Goal: Information Seeking & Learning: Understand process/instructions

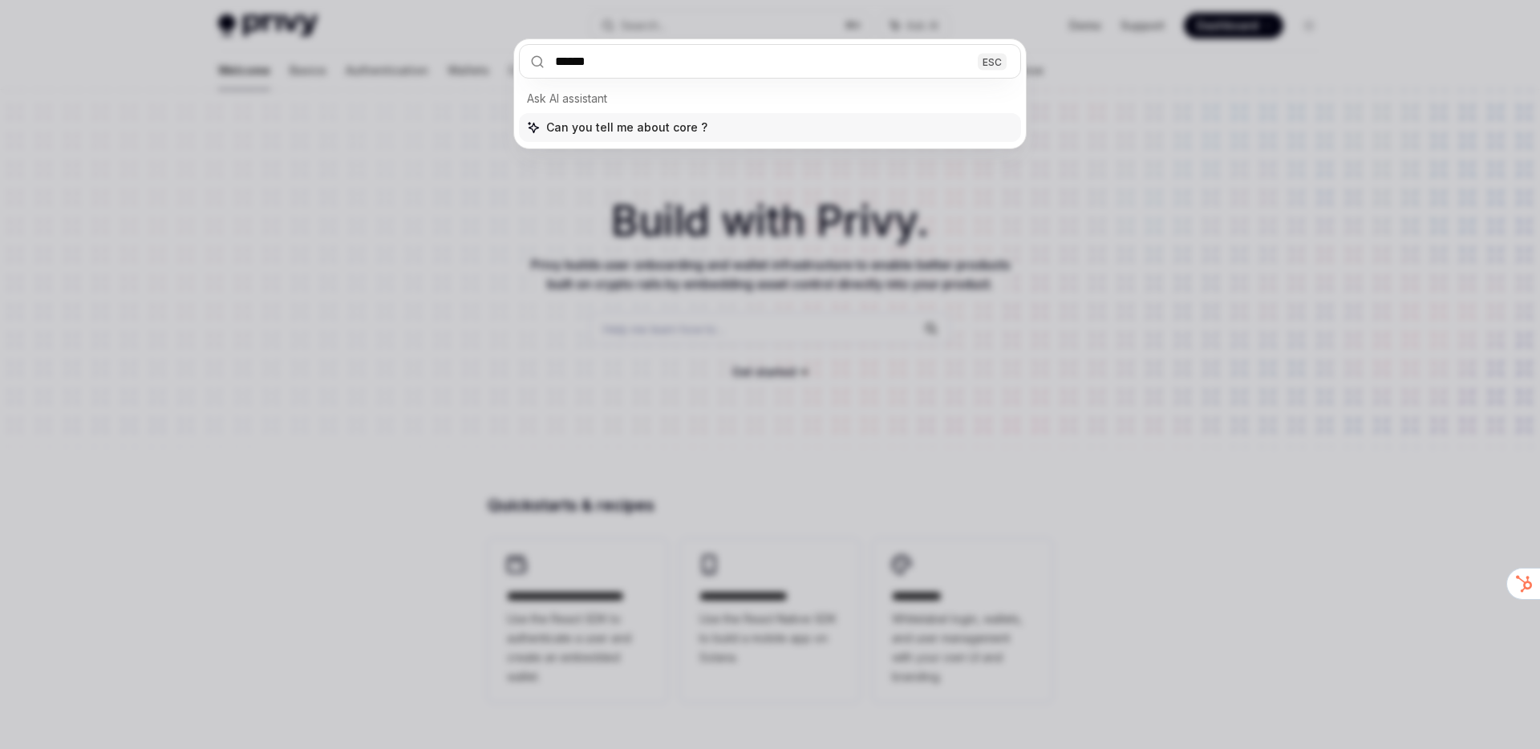
type input "*******"
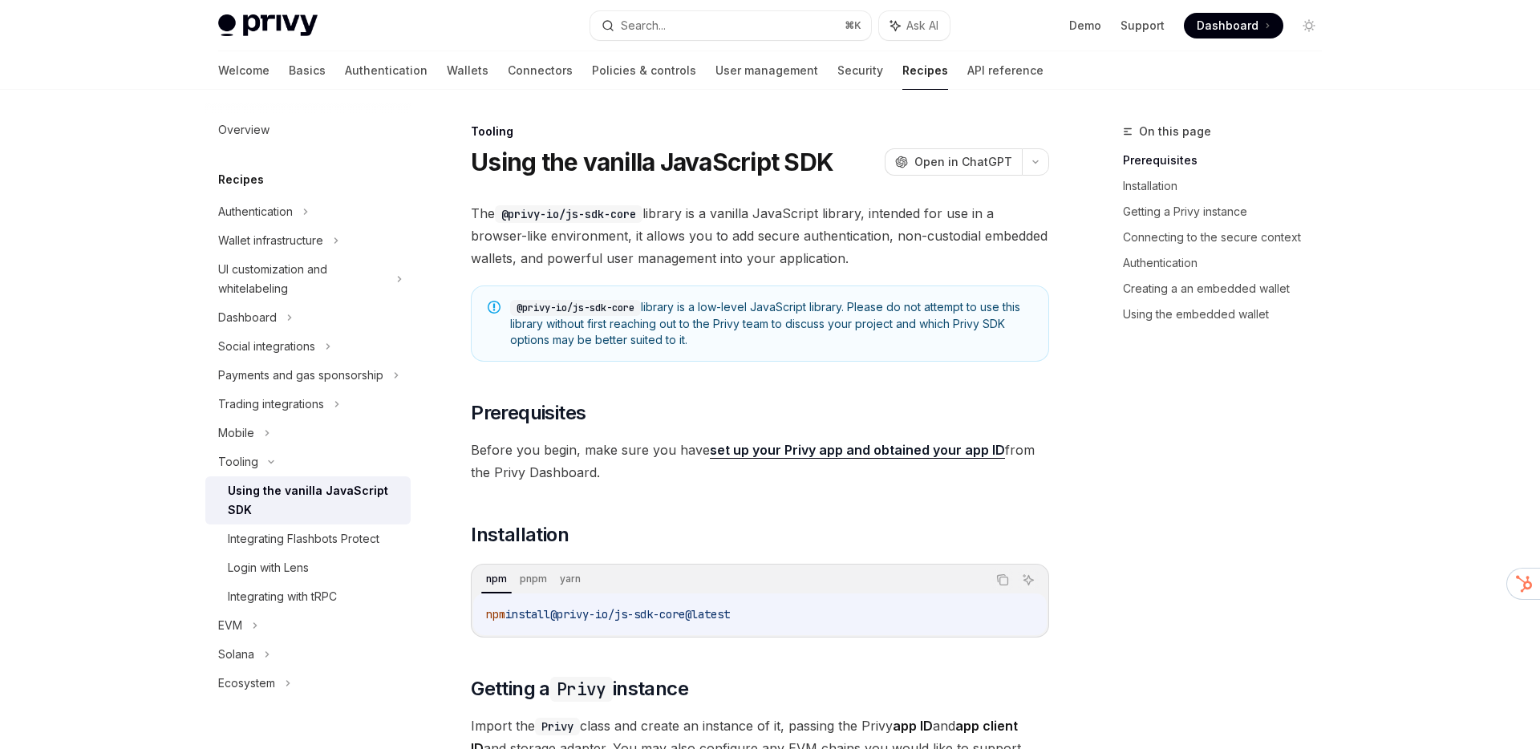
click at [217, 79] on div "Welcome Basics Authentication Wallets Connectors Policies & controls User manag…" at bounding box center [770, 70] width 1181 height 38
click at [253, 74] on div "Welcome Basics Authentication Wallets Connectors Policies & controls User manag…" at bounding box center [630, 70] width 825 height 38
click at [289, 72] on link "Basics" at bounding box center [307, 70] width 37 height 38
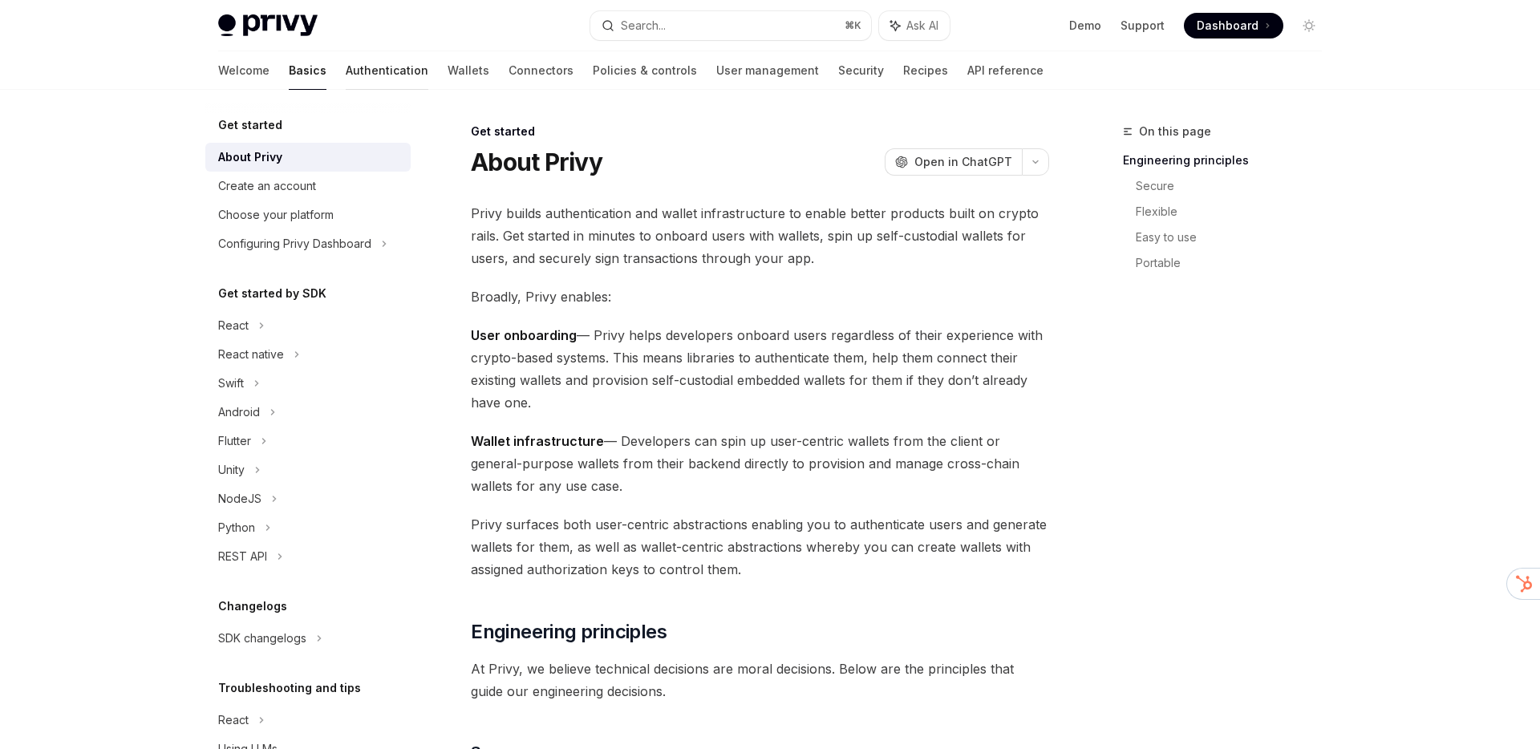
click at [346, 74] on link "Authentication" at bounding box center [387, 70] width 83 height 38
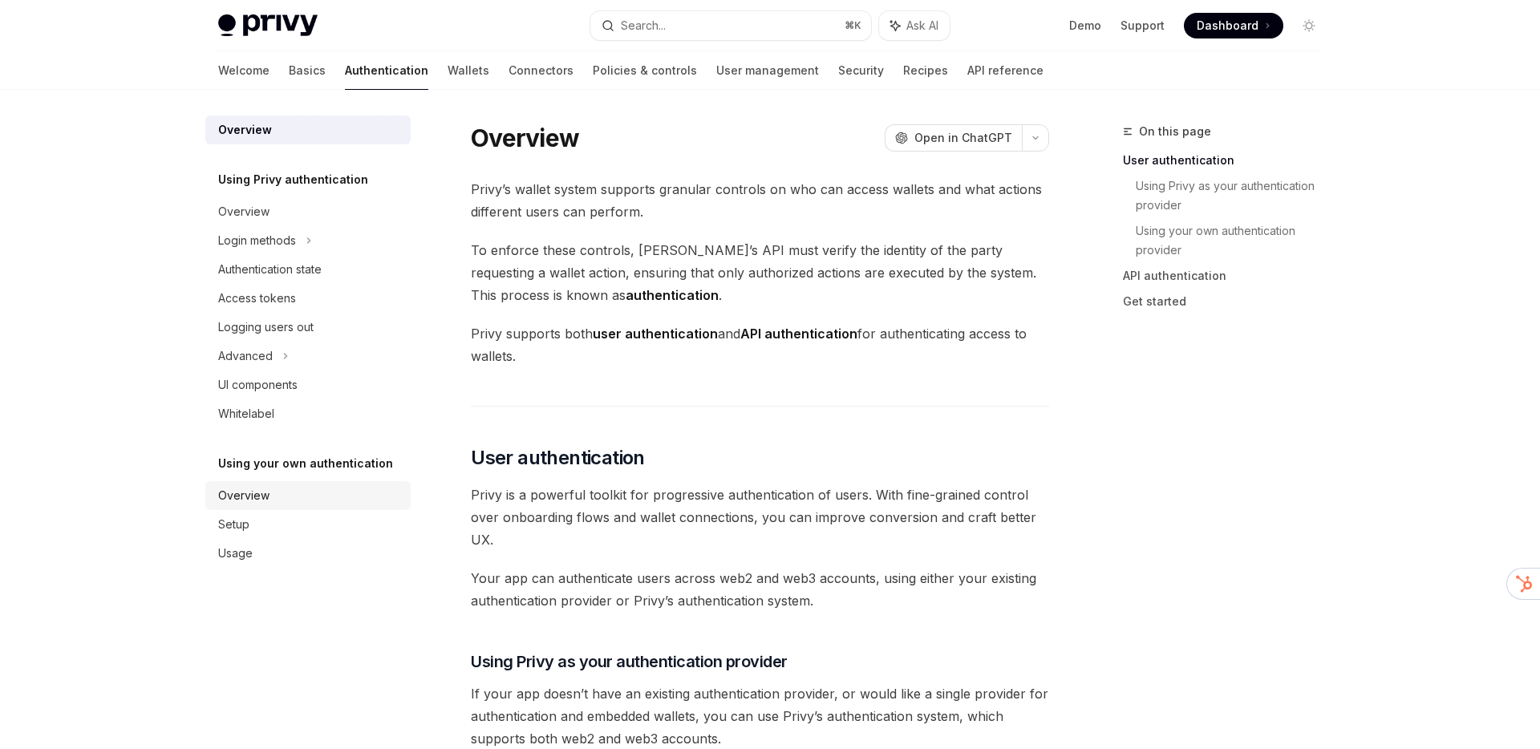
click at [258, 491] on div "Overview" at bounding box center [243, 495] width 51 height 19
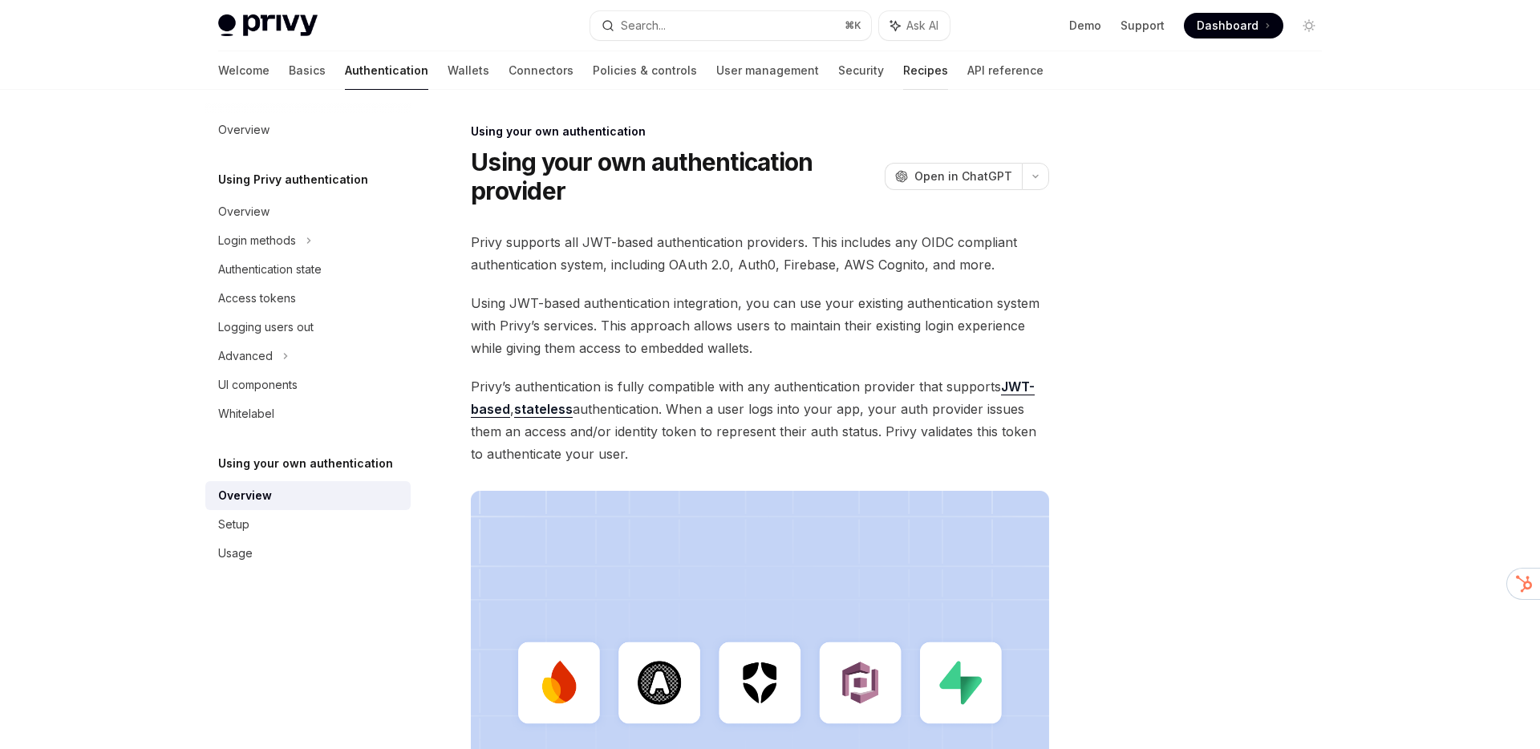
click at [903, 70] on link "Recipes" at bounding box center [925, 70] width 45 height 38
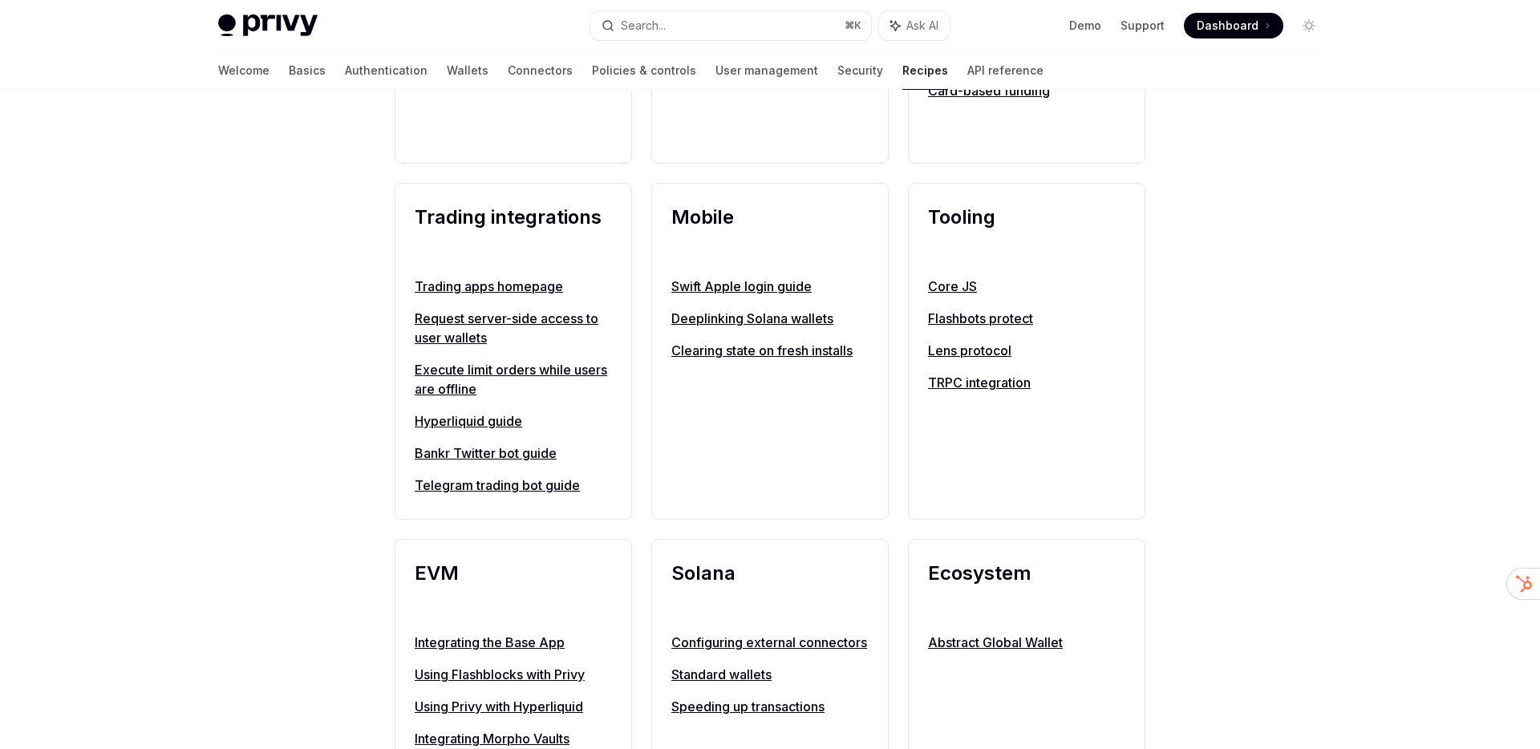
scroll to position [1380, 0]
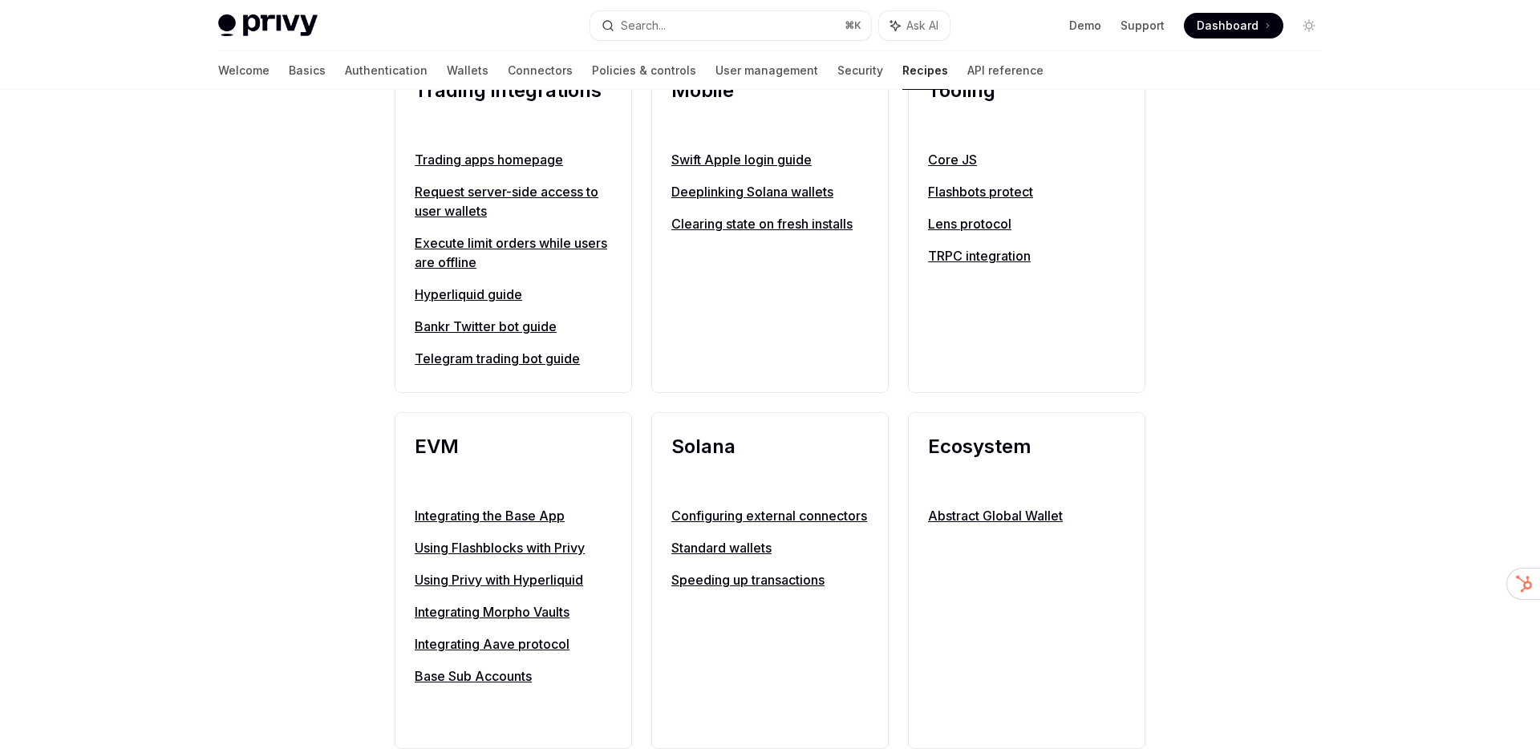
click at [505, 298] on link "Hyperliquid guide" at bounding box center [513, 294] width 197 height 19
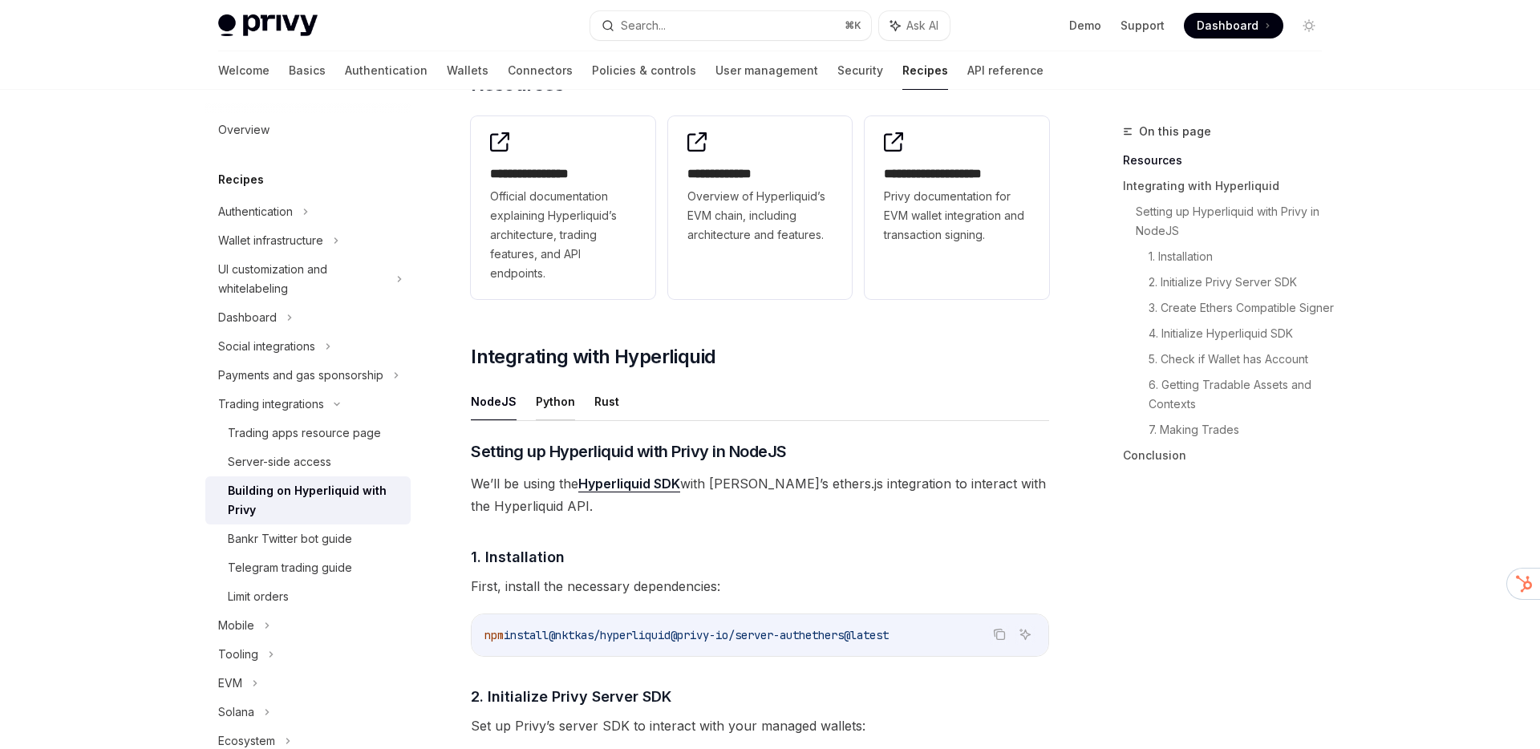
scroll to position [344, 0]
click at [549, 395] on button "Python" at bounding box center [555, 400] width 39 height 38
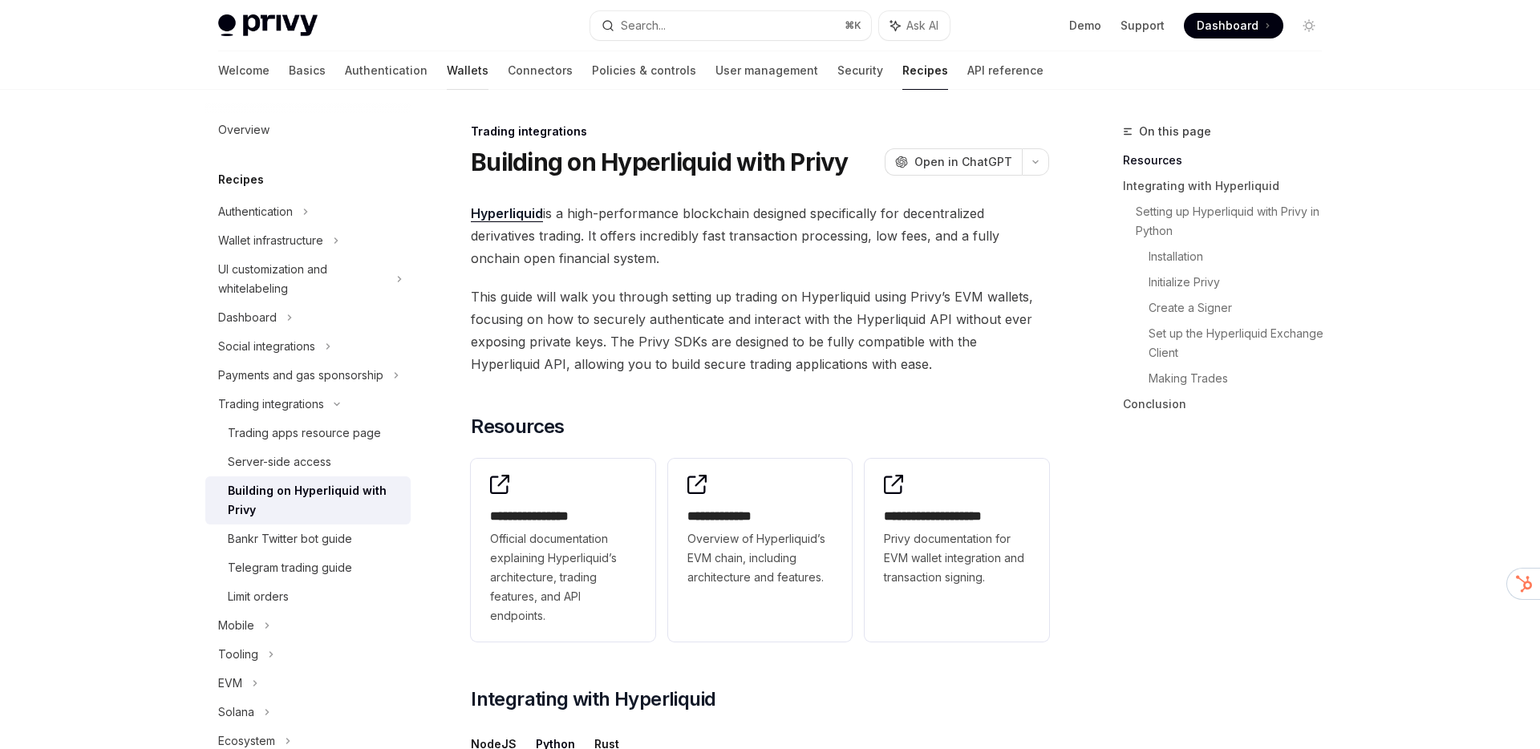
click at [447, 63] on link "Wallets" at bounding box center [468, 70] width 42 height 38
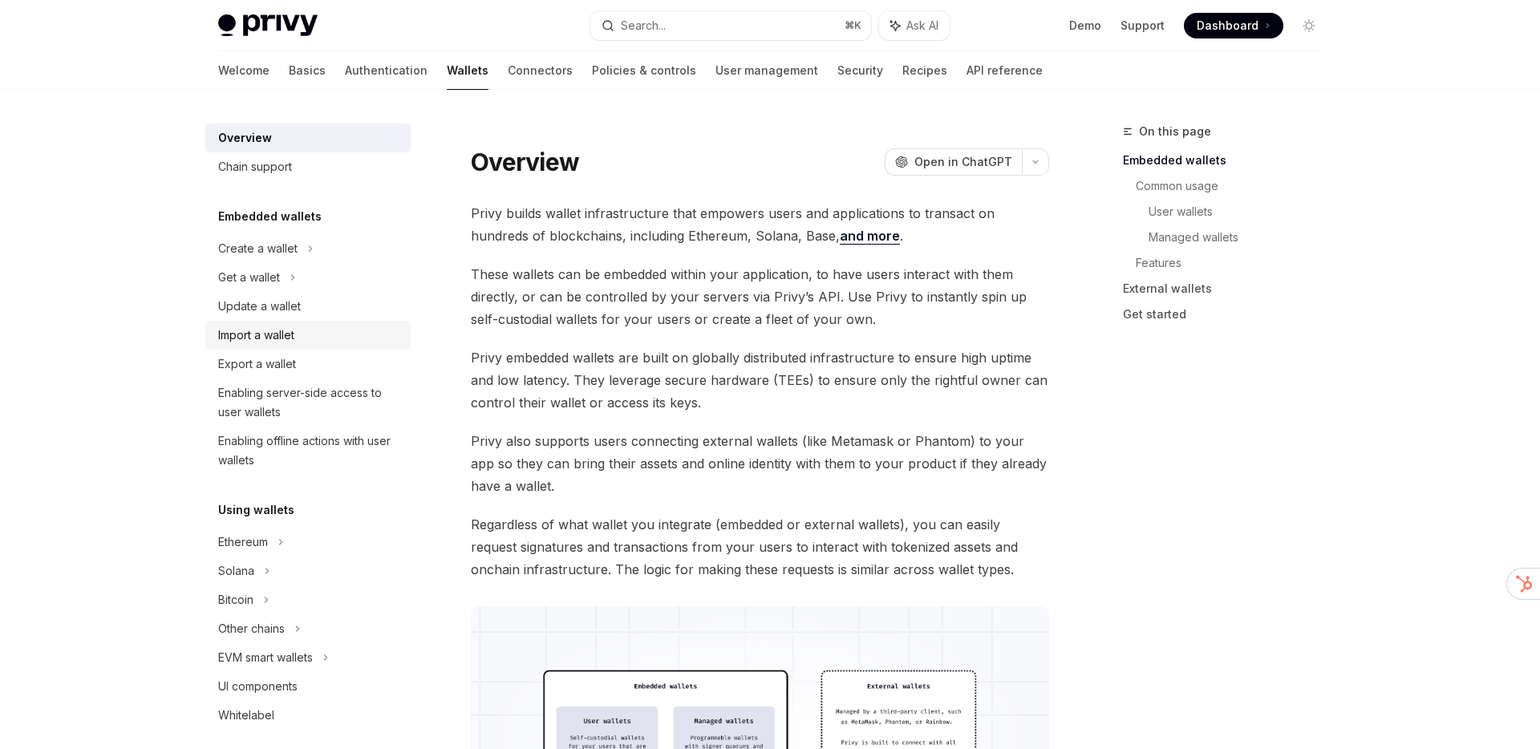
click at [298, 330] on div "Import a wallet" at bounding box center [309, 335] width 183 height 19
type textarea "*"
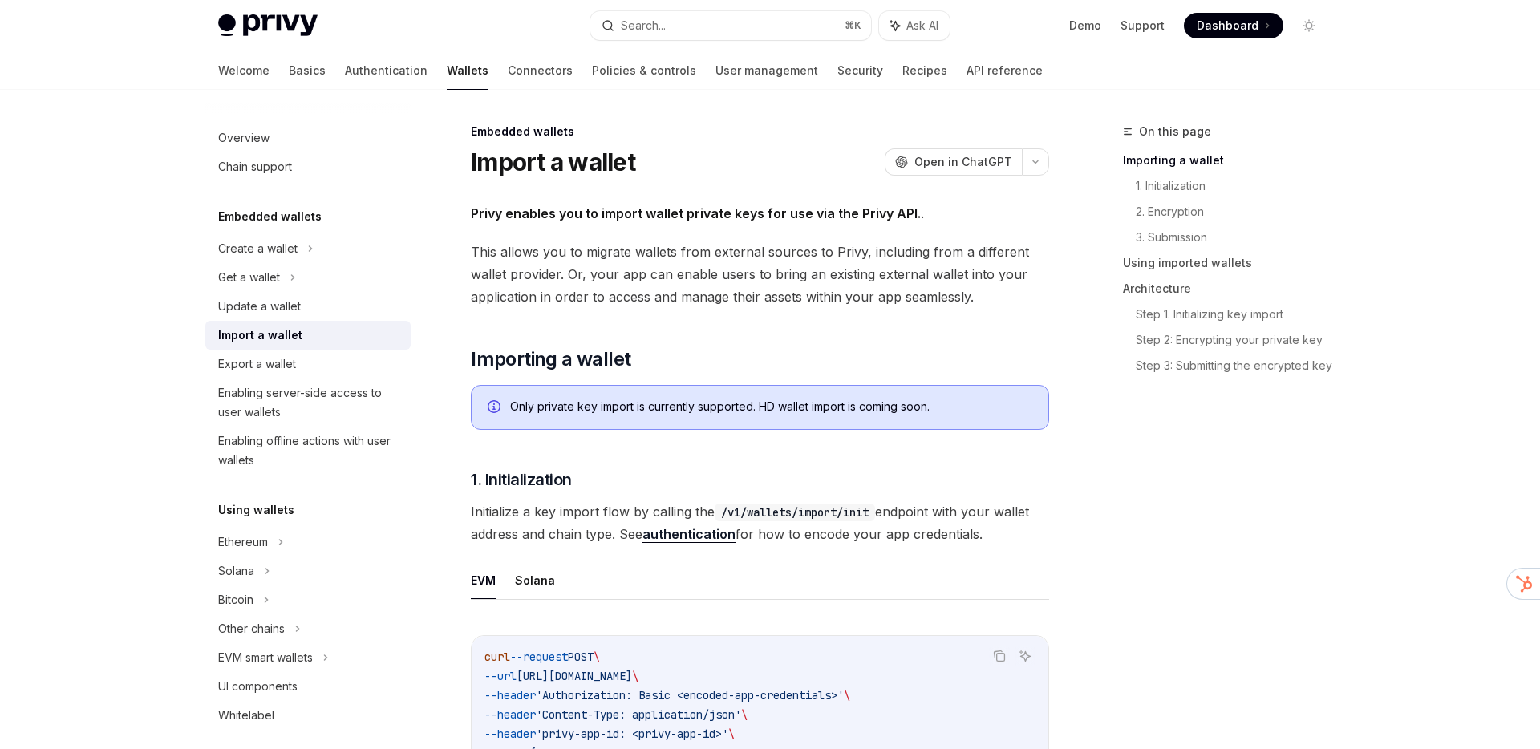
click at [667, 277] on span "This allows you to migrate wallets from external sources to Privy, including fr…" at bounding box center [760, 274] width 578 height 67
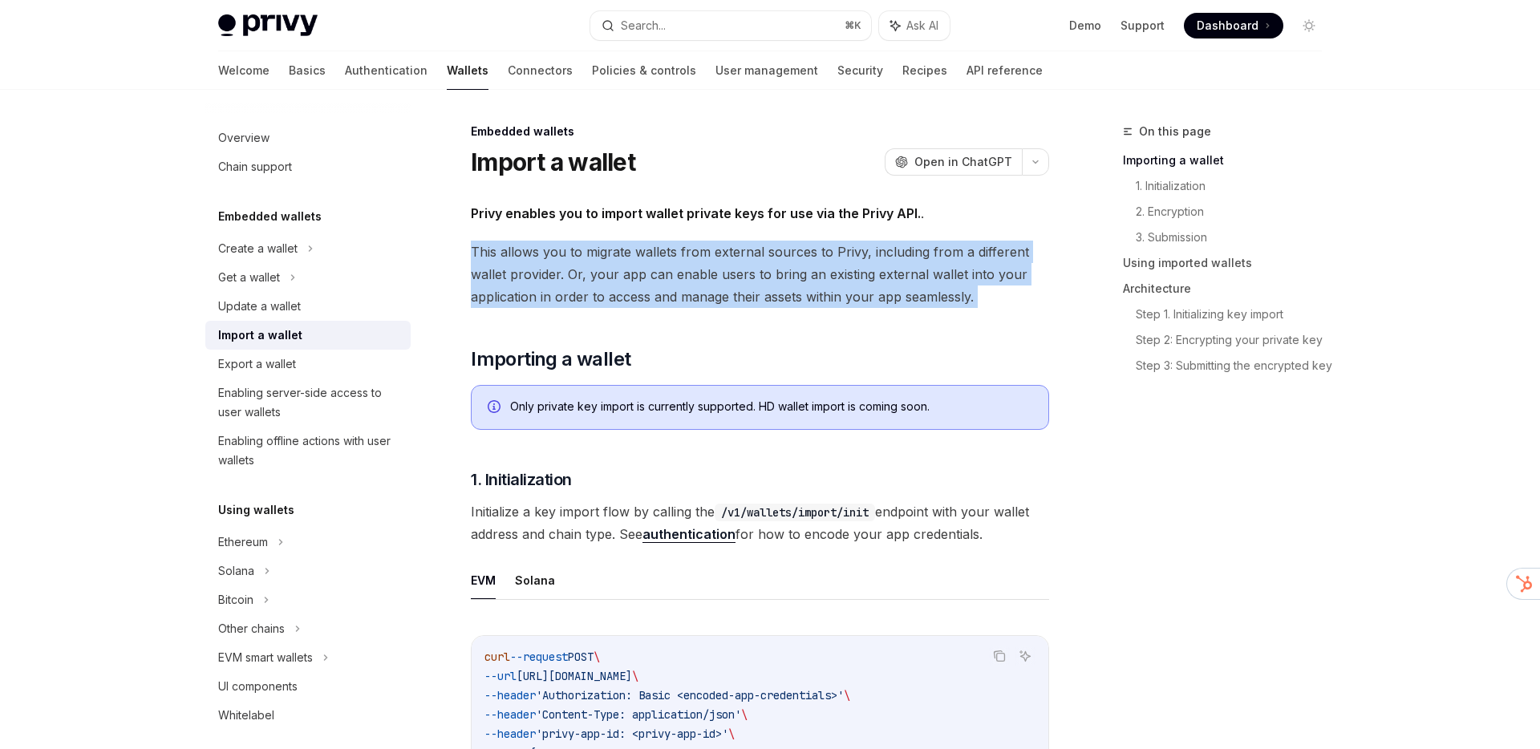
click at [667, 277] on span "This allows you to migrate wallets from external sources to Privy, including fr…" at bounding box center [760, 274] width 578 height 67
